Goal: Information Seeking & Learning: Learn about a topic

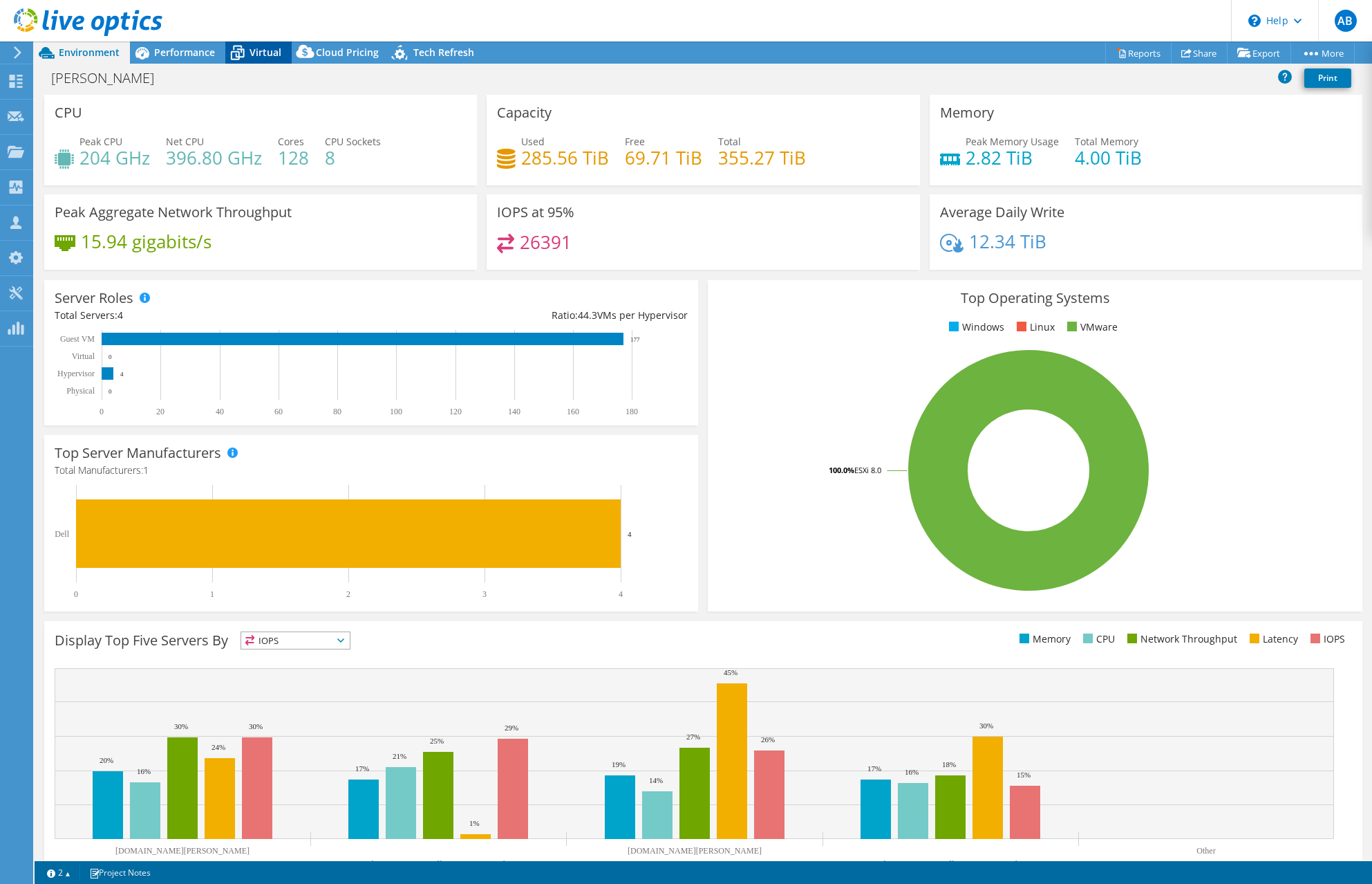
click at [266, 58] on span "Virtual" at bounding box center [265, 52] width 32 height 13
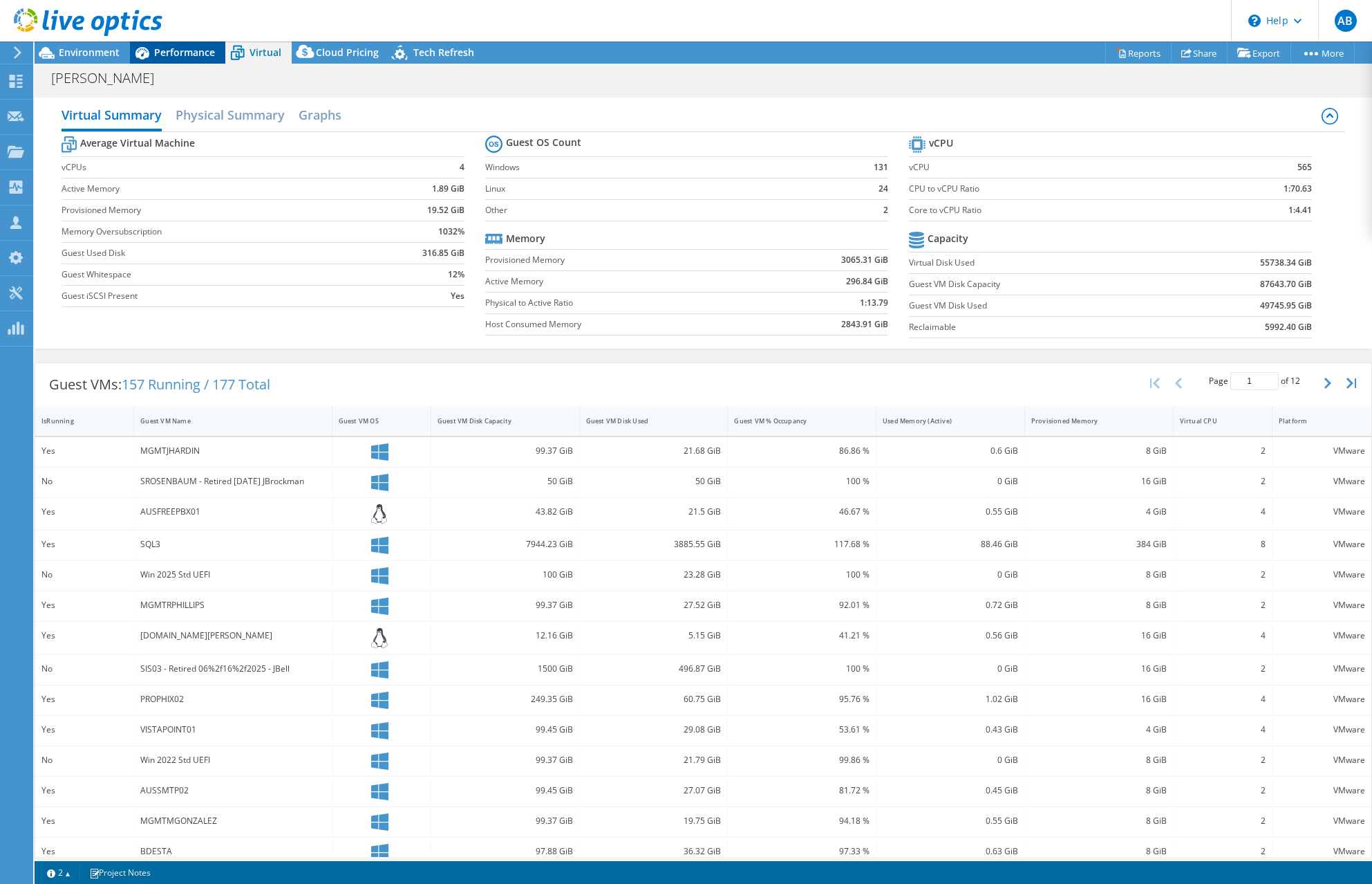
click at [199, 58] on div "Performance" at bounding box center [177, 52] width 95 height 22
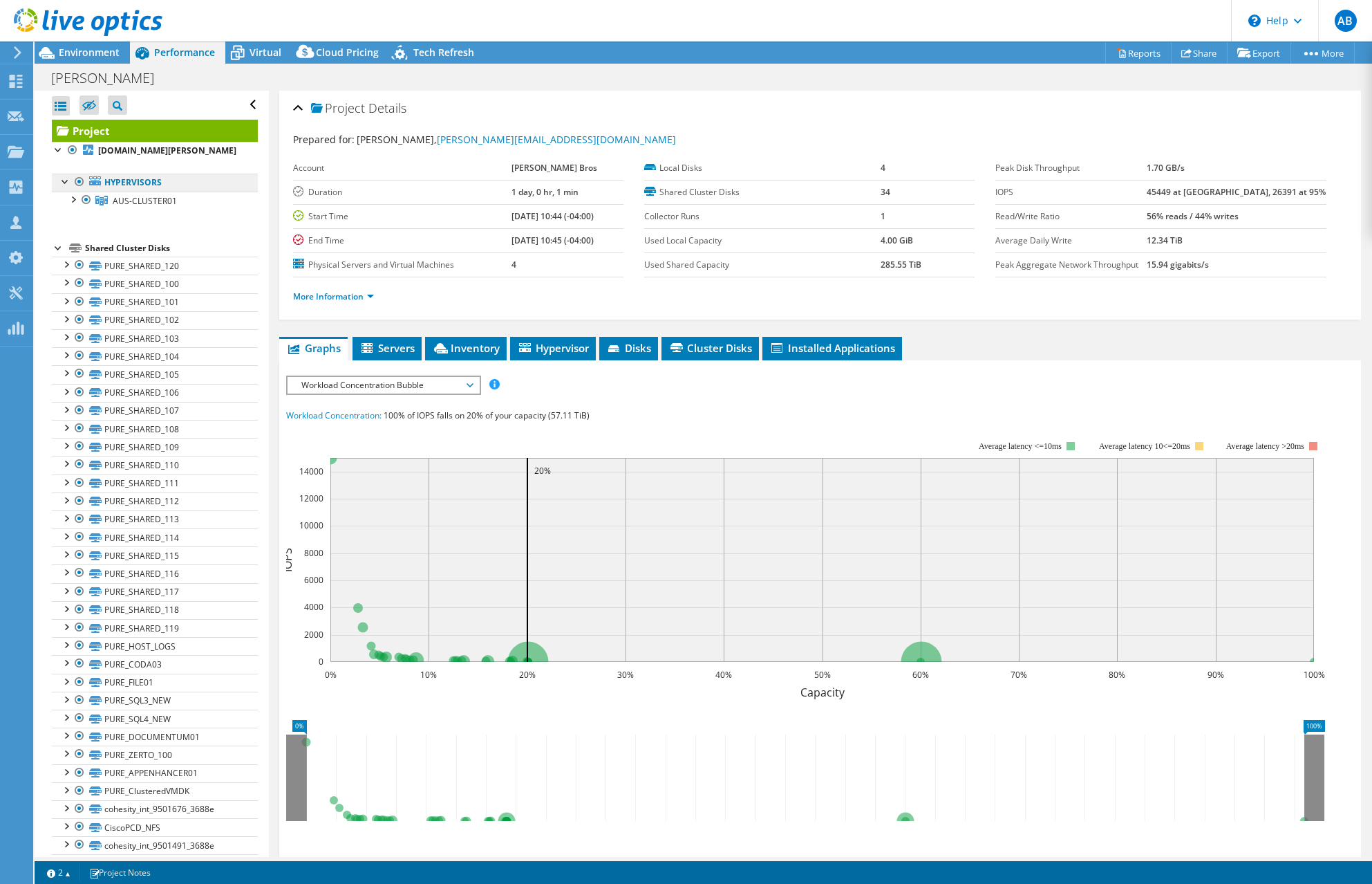
click at [173, 184] on link "Hypervisors" at bounding box center [154, 182] width 206 height 18
click at [521, 349] on icon at bounding box center [525, 347] width 11 height 9
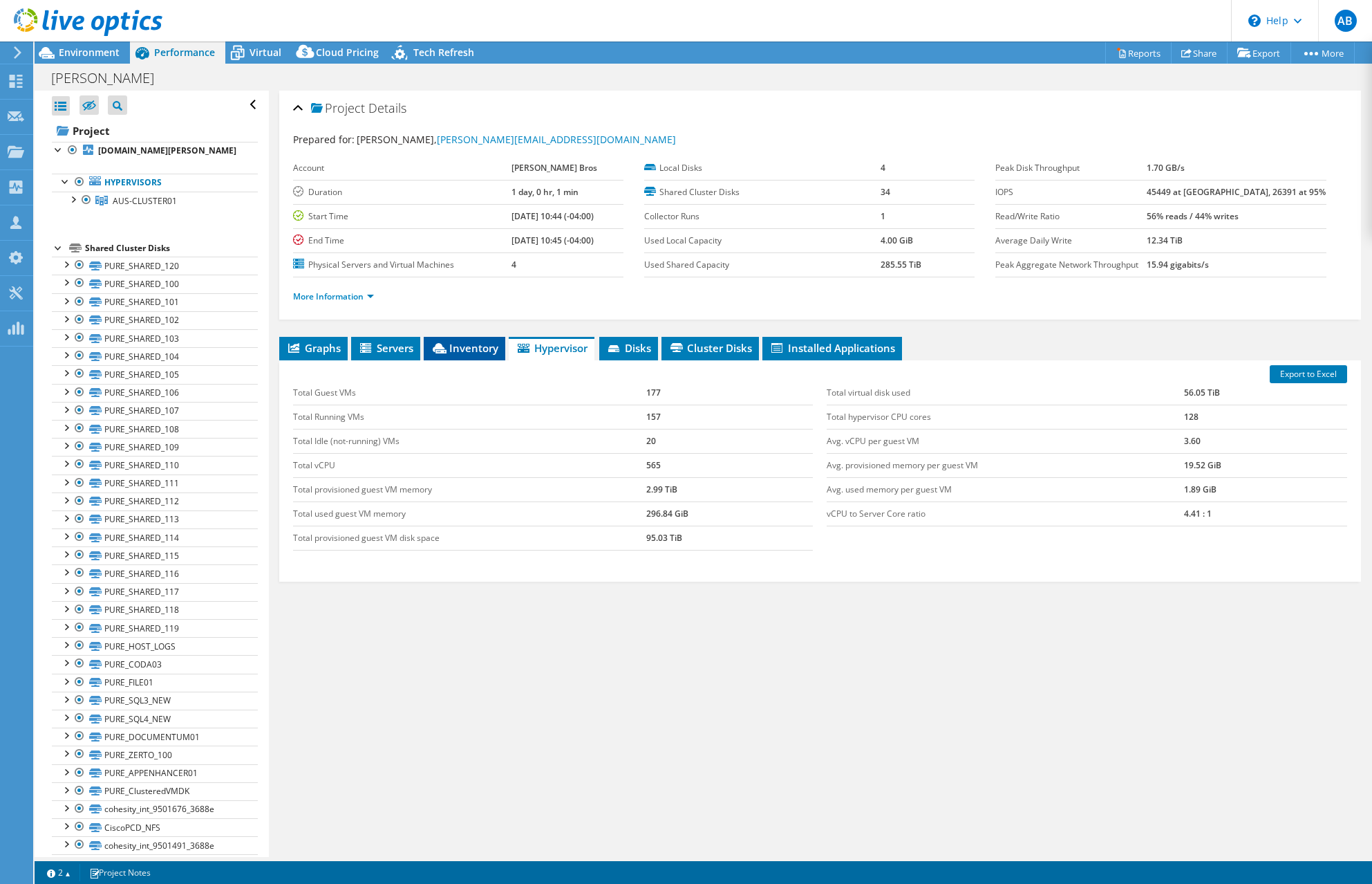
click at [473, 348] on span "Inventory" at bounding box center [465, 347] width 68 height 14
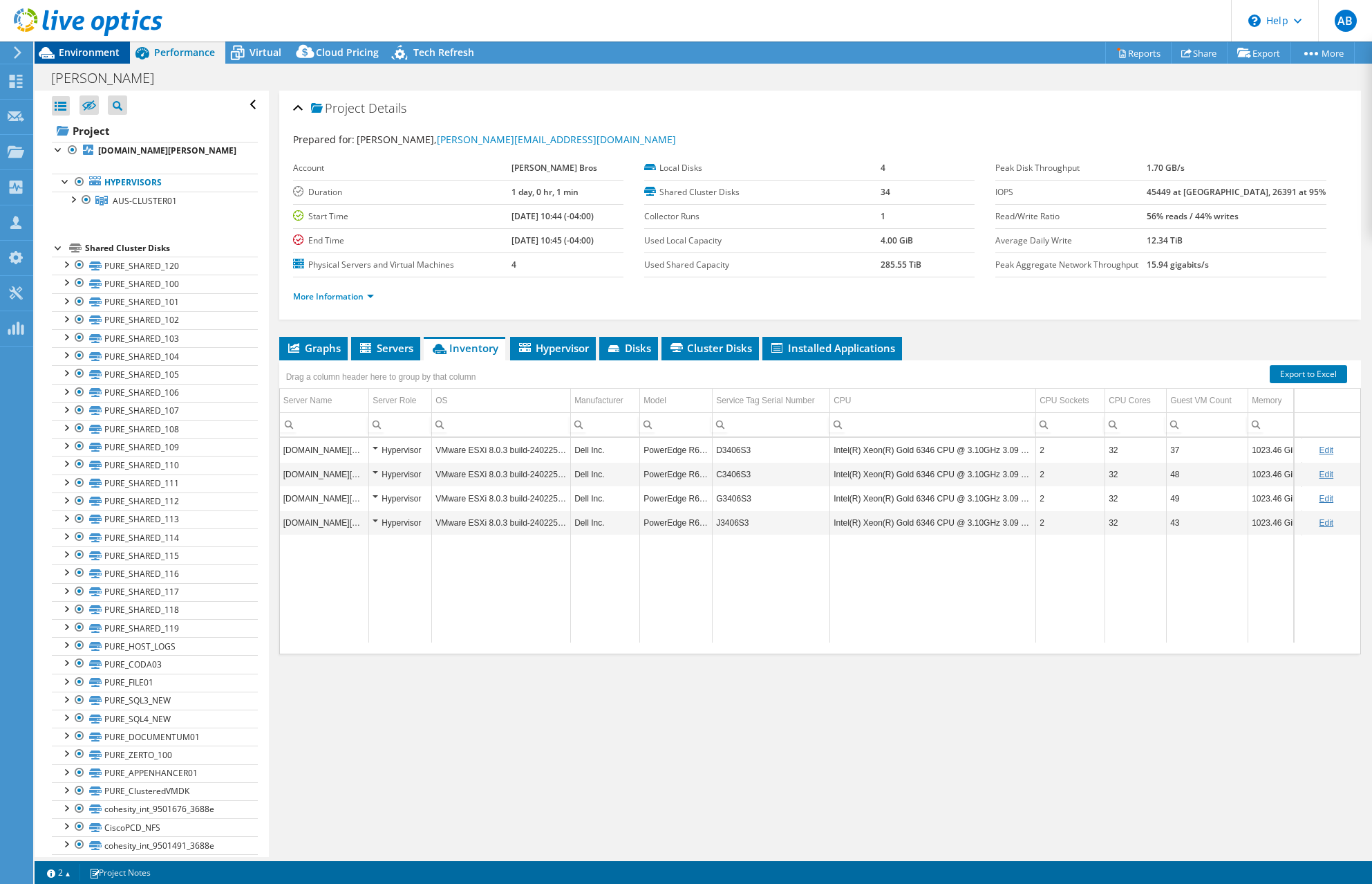
click at [85, 48] on span "Environment" at bounding box center [88, 52] width 61 height 13
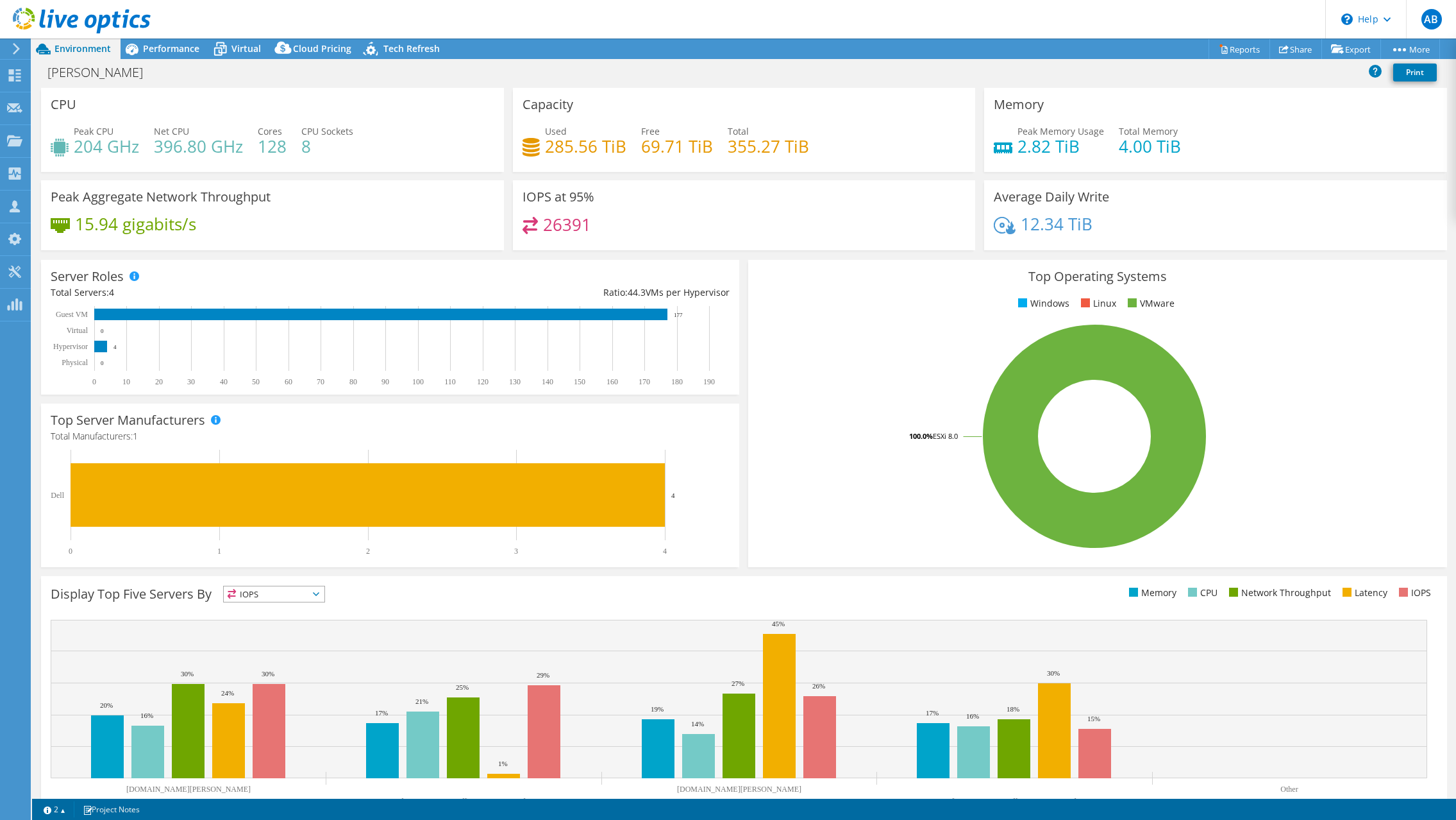
click at [540, 148] on div "Used 285.56 TiB" at bounding box center [574, 138] width 104 height 29
drag, startPoint x: 542, startPoint y: 148, endPoint x: 570, endPoint y: 149, distance: 28.0
click at [570, 149] on h4 "285.56 TiB" at bounding box center [585, 146] width 81 height 14
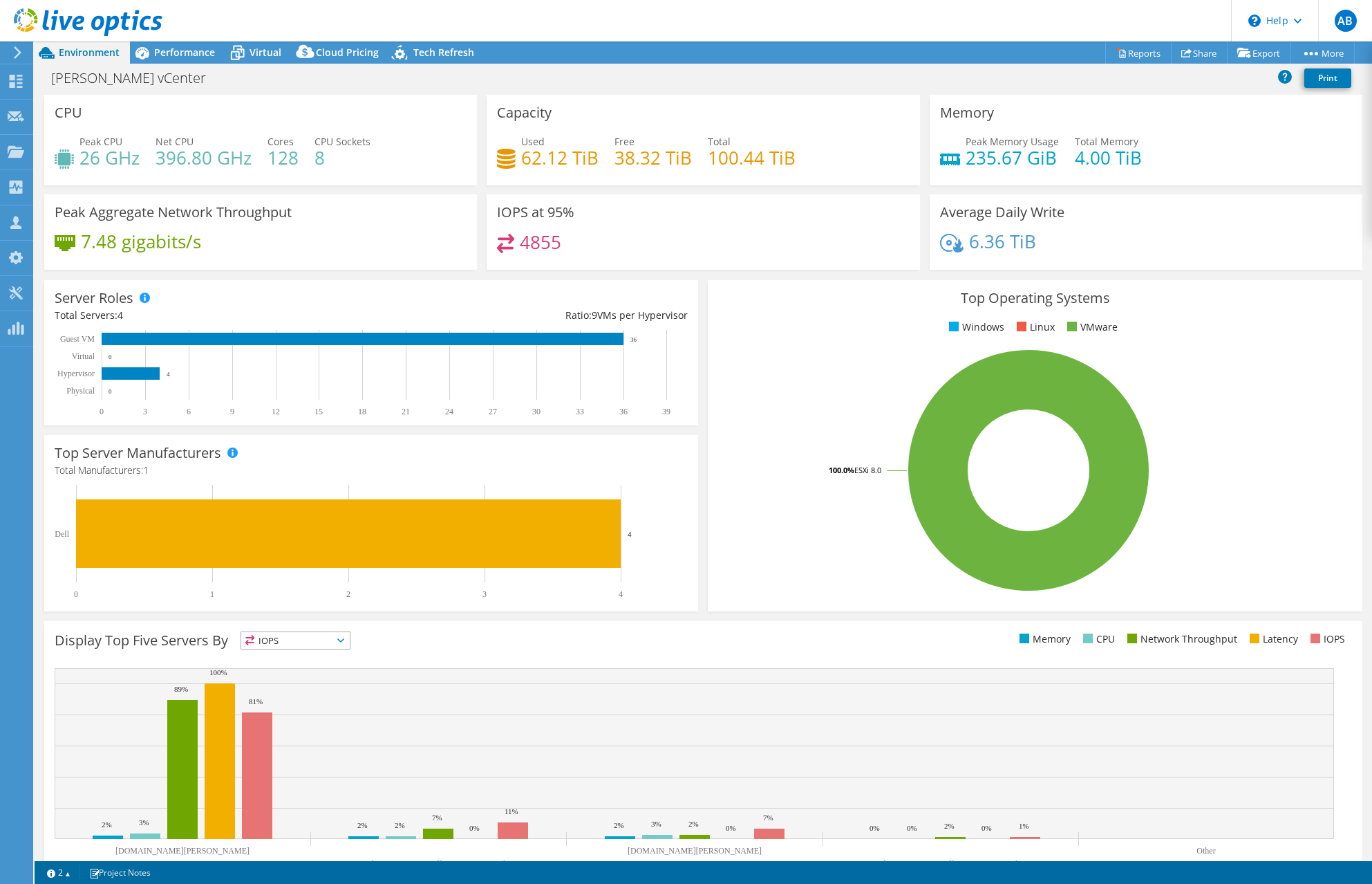
select select "USD"
